Goal: Task Accomplishment & Management: Use online tool/utility

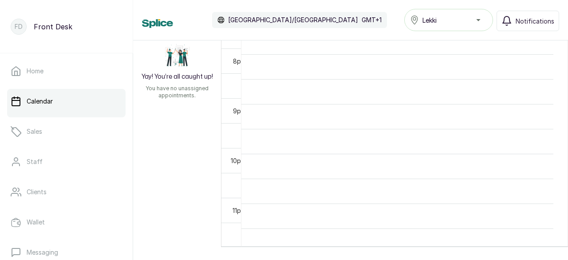
click at [550, 246] on th at bounding box center [404, 246] width 327 height 0
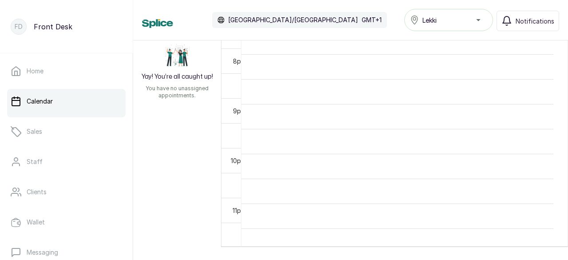
click at [550, 246] on th at bounding box center [404, 246] width 327 height 0
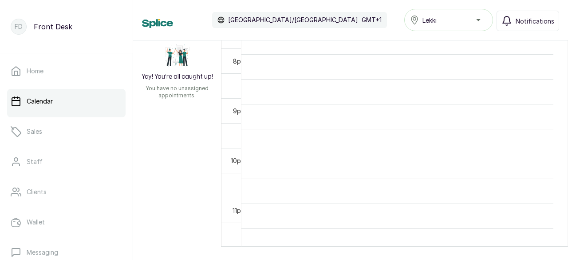
click at [550, 246] on th at bounding box center [404, 246] width 327 height 0
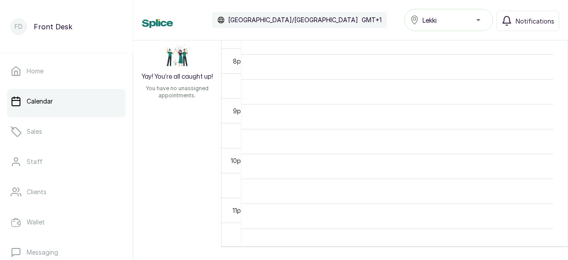
click at [550, 246] on th at bounding box center [404, 246] width 327 height 0
